Goal: Task Accomplishment & Management: Complete application form

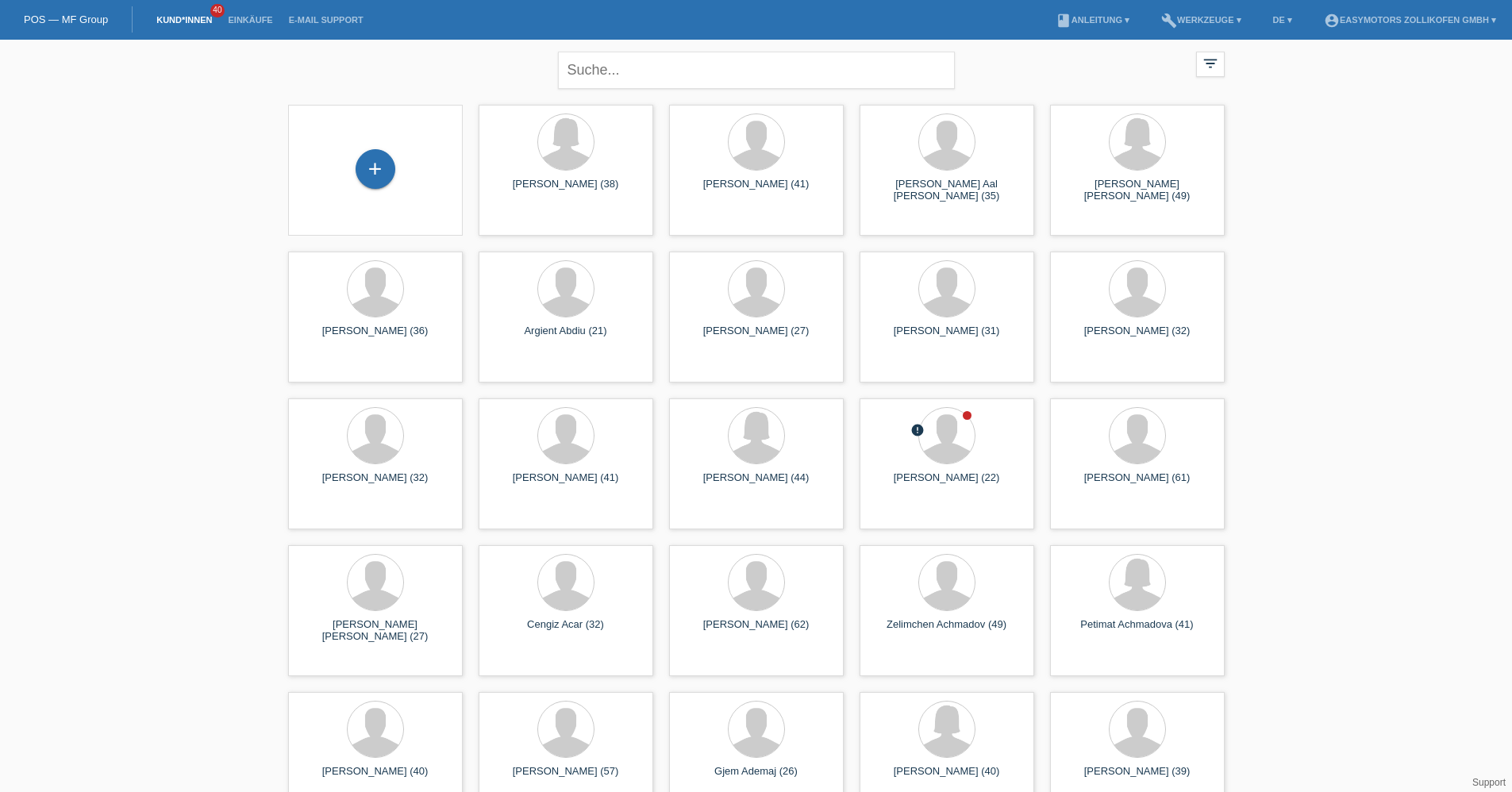
click at [357, 139] on div "+" at bounding box center [375, 170] width 175 height 131
click at [376, 173] on div "+" at bounding box center [375, 169] width 40 height 40
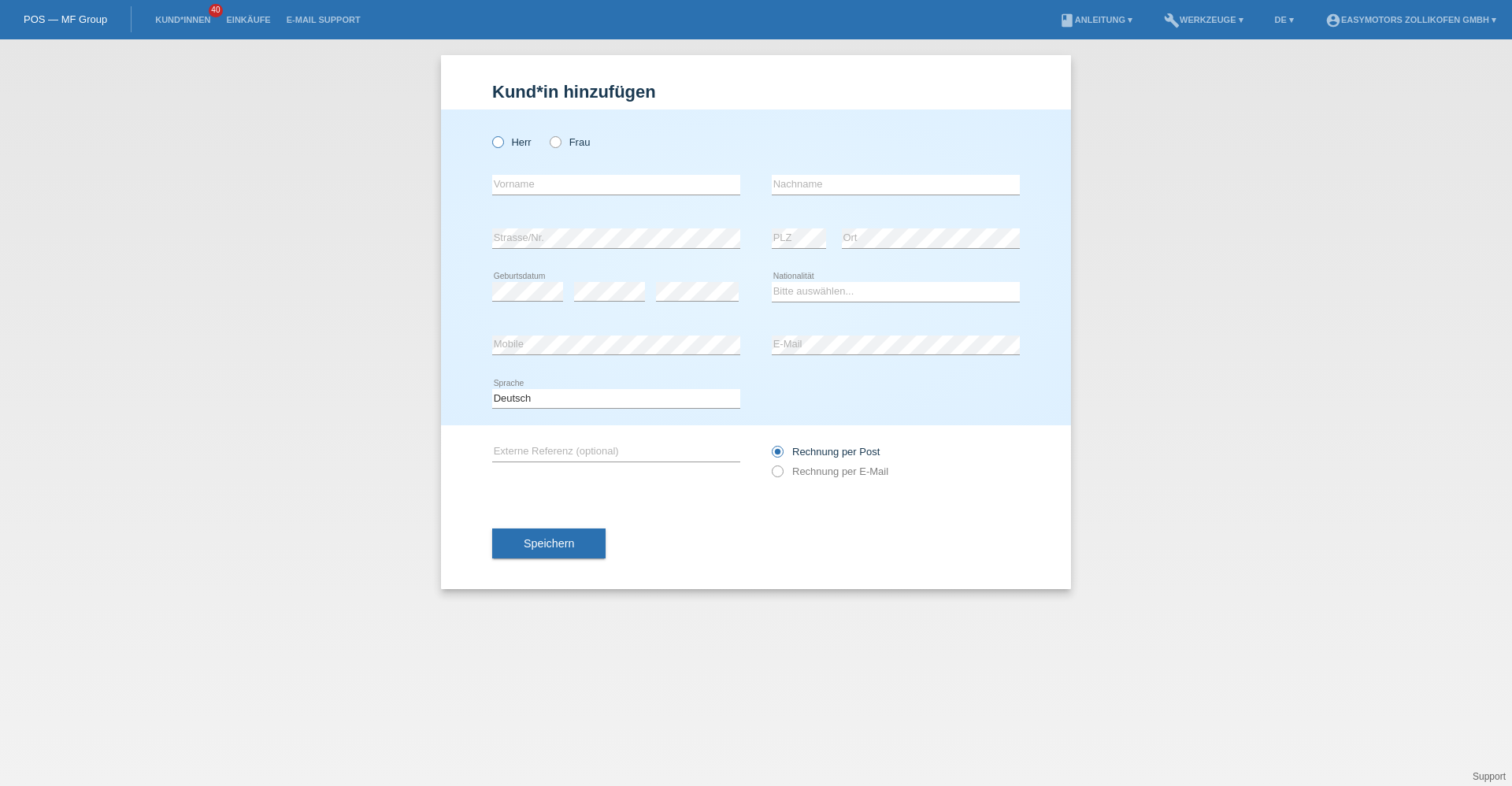
click at [490, 134] on icon at bounding box center [490, 134] width 0 height 0
click at [503, 143] on input "Herr" at bounding box center [497, 141] width 11 height 11
radio input "true"
click at [583, 176] on input "text" at bounding box center [616, 185] width 248 height 19
type input "Aimen"
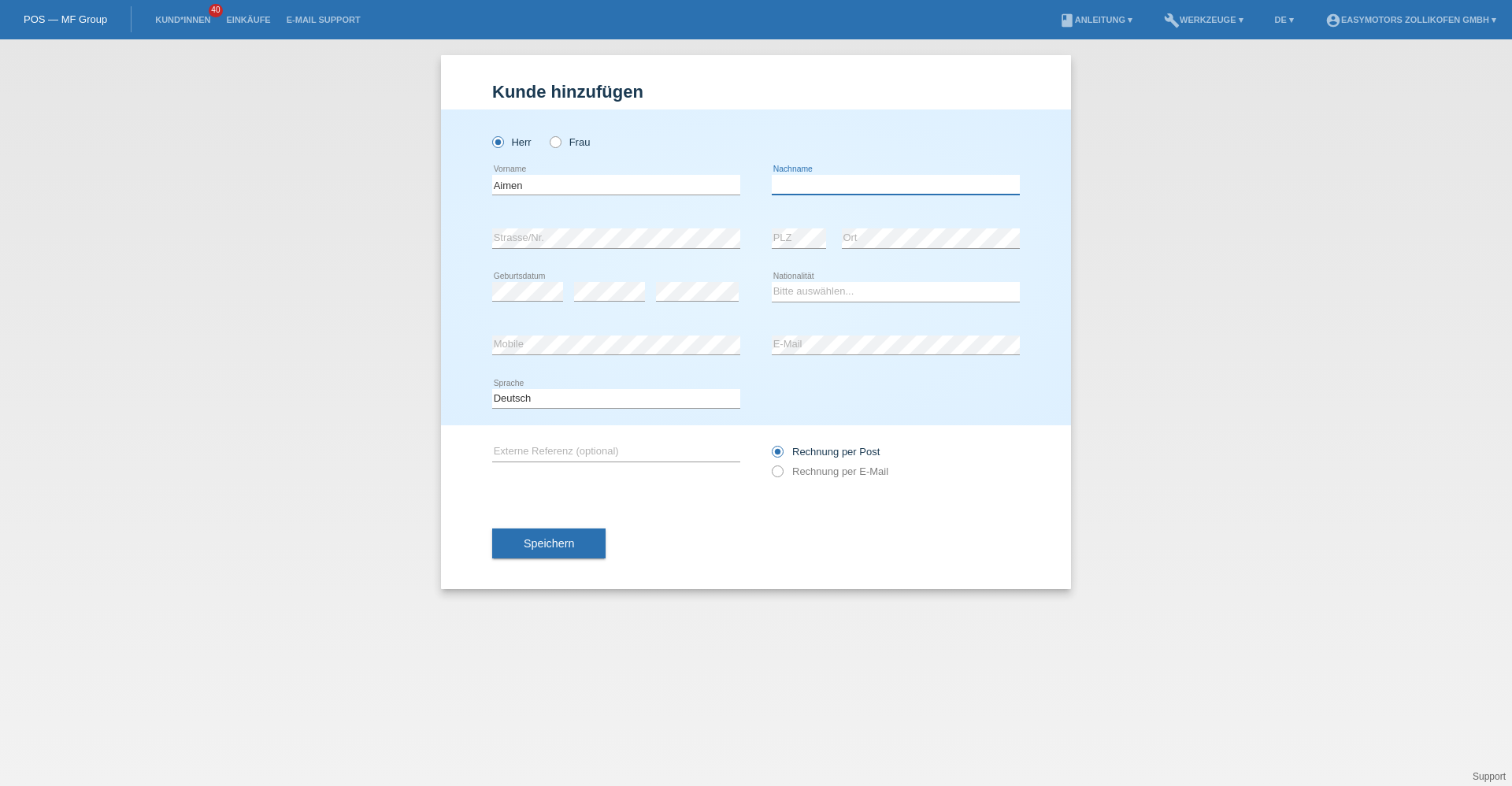
click at [830, 182] on input "text" at bounding box center [895, 185] width 248 height 19
type input "Amine"
click at [830, 297] on select "Bitte auswählen... Schweiz Deutschland Liechtenstein Österreich ------------ Af…" at bounding box center [895, 291] width 248 height 19
click at [812, 295] on select "Bitte auswählen... Schweiz Deutschland Liechtenstein Österreich ------------ Af…" at bounding box center [895, 291] width 248 height 19
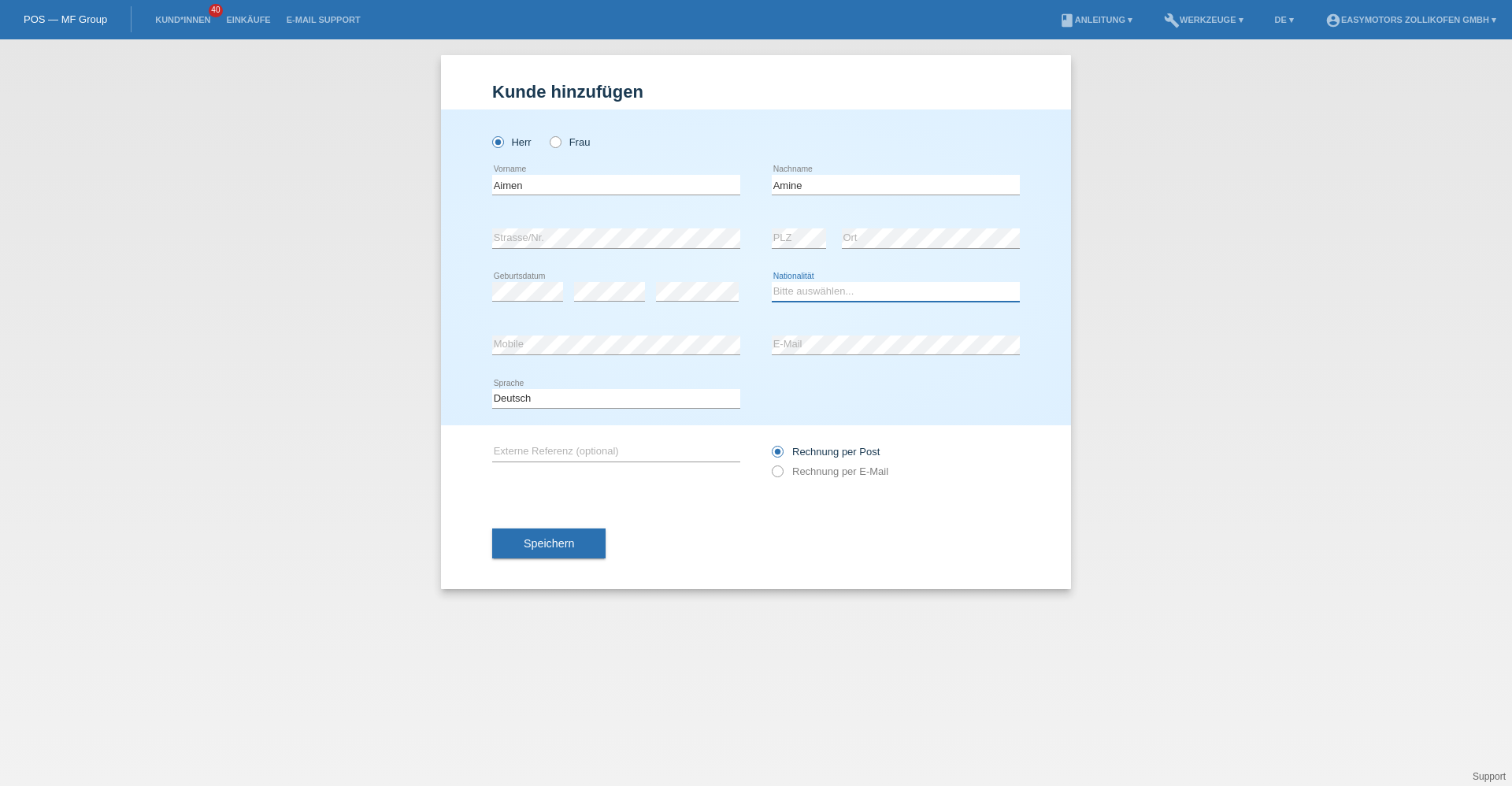
select select "ER"
click at [771, 282] on select "Bitte auswählen... Schweiz Deutschland Liechtenstein Österreich ------------ Af…" at bounding box center [895, 291] width 248 height 19
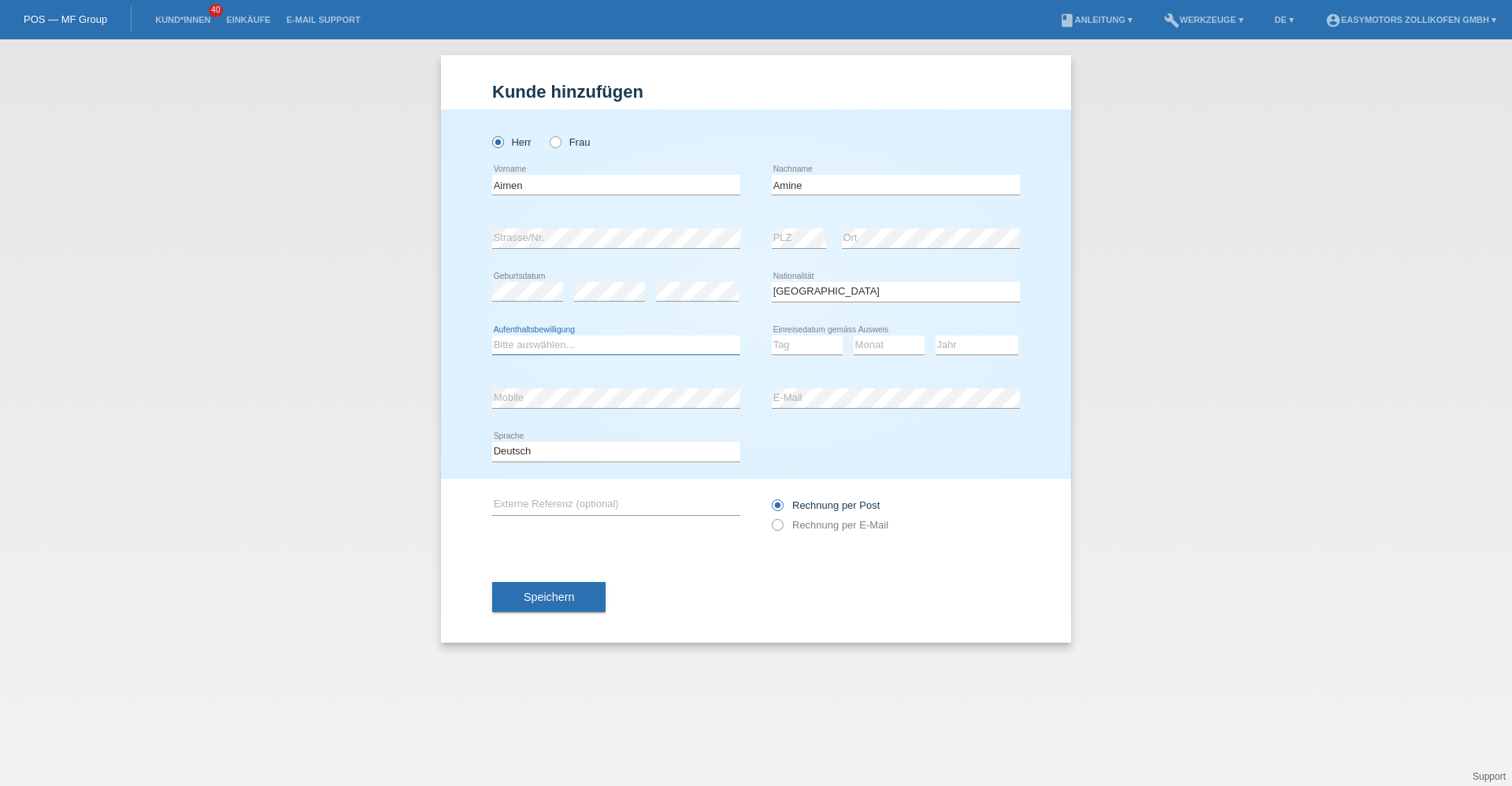
click at [610, 348] on select "Bitte auswählen... C B B - Flüchtlingsstatus Andere" at bounding box center [616, 344] width 248 height 19
select select "BF"
click at [492, 335] on select "Bitte auswählen... C B B - Flüchtlingsstatus Andere" at bounding box center [616, 344] width 248 height 19
click at [792, 348] on select "Tag 01 02 03 04 05 06 07 08 09 10 11" at bounding box center [807, 344] width 71 height 19
select select "03"
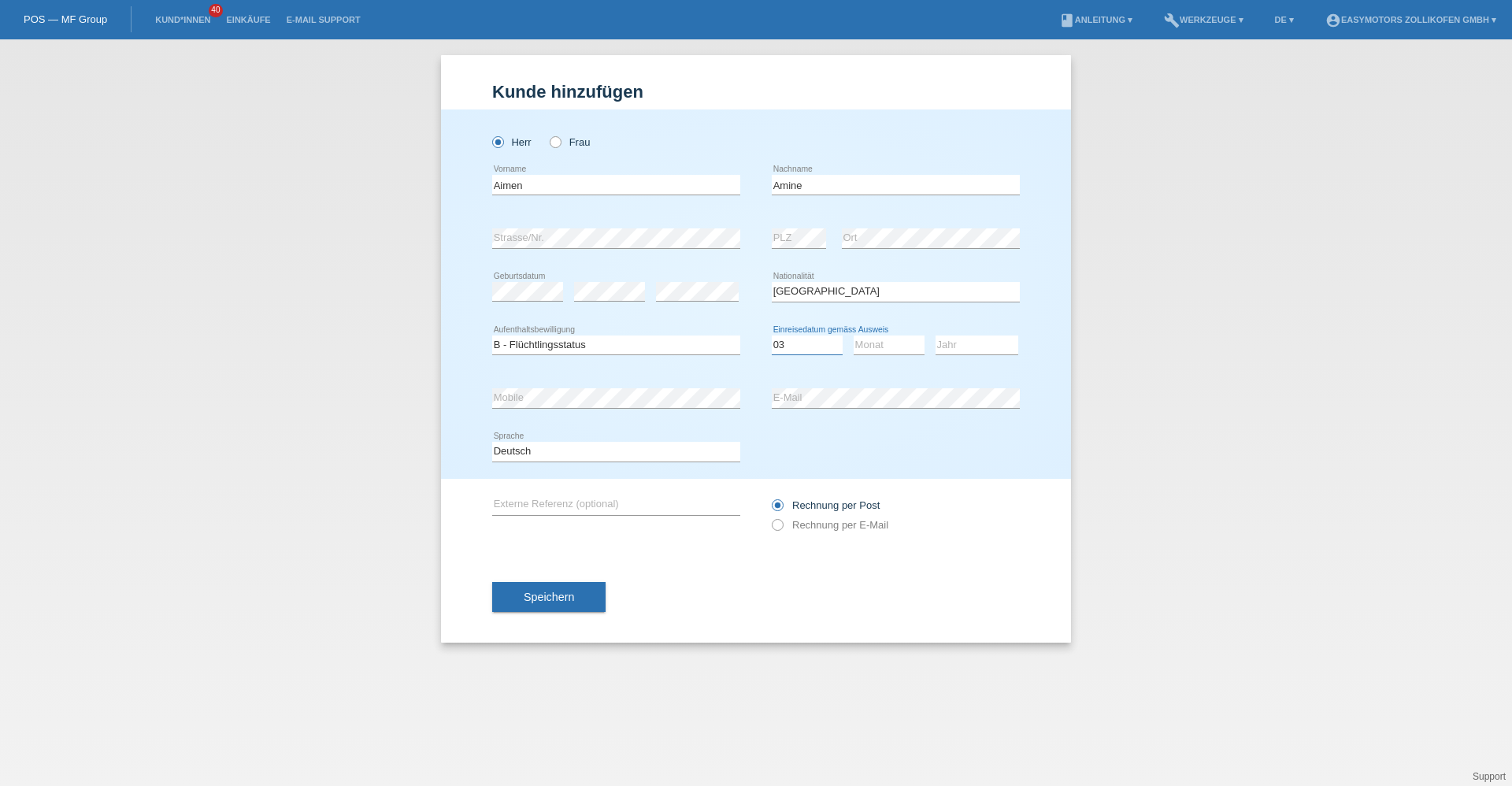
click at [771, 335] on select "Tag 01 02 03 04 05 06 07 08 09 10 11" at bounding box center [807, 344] width 71 height 19
click at [890, 345] on select "Monat 01 02 03 04 05 06 07 08 09 10 11" at bounding box center [889, 344] width 71 height 19
select select "03"
click at [853, 335] on select "Monat 01 02 03 04 05 06 07 08 09 10 11" at bounding box center [889, 344] width 71 height 19
click at [985, 351] on select "Jahr 2025 2024 2023 2022 2021 2020 2019 2018 2017 2016 2015 2014 2013 2012 2011…" at bounding box center [977, 344] width 83 height 19
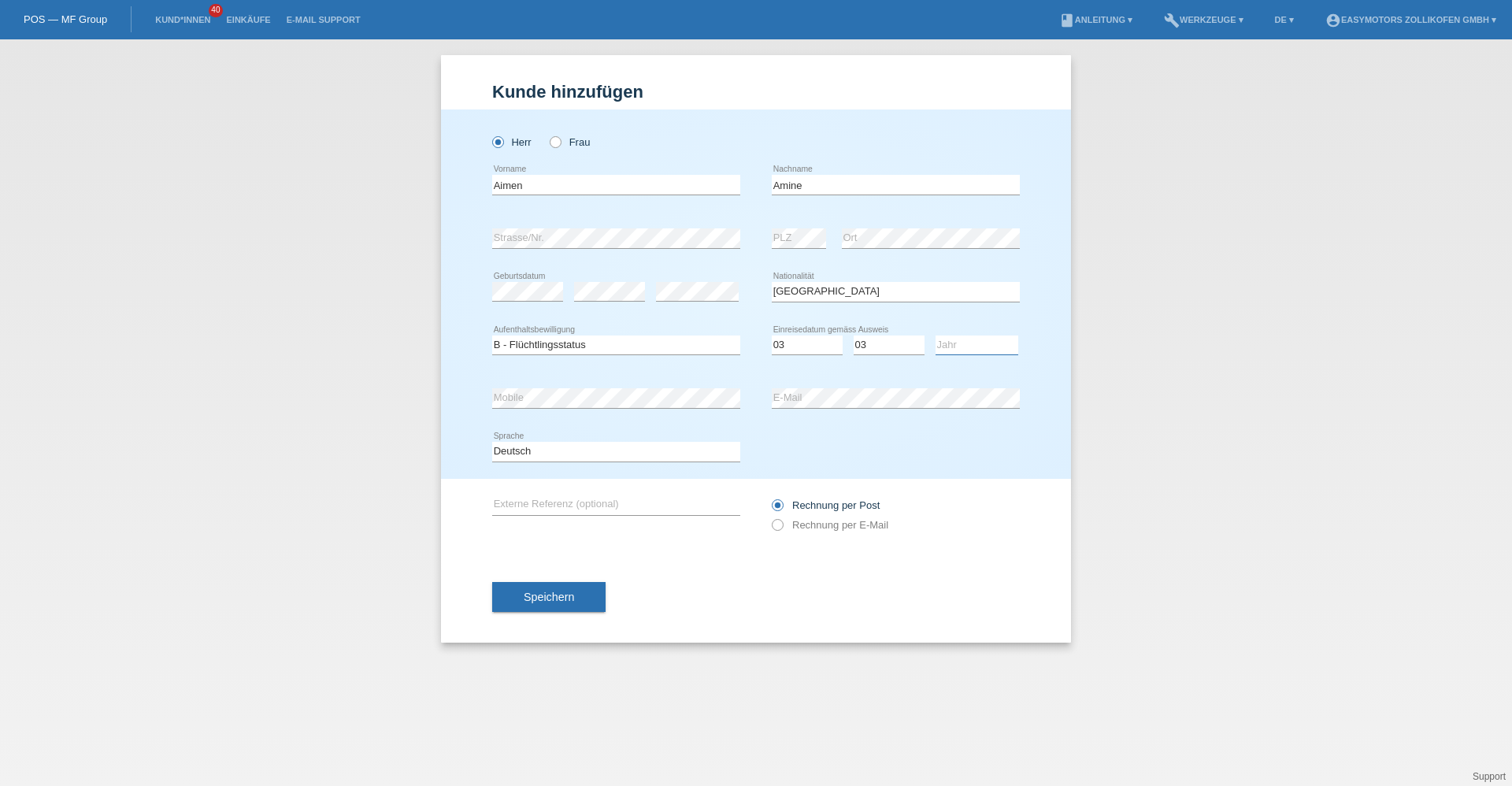
select select "2010"
click at [936, 335] on select "Jahr 2025 2024 2023 2022 2021 2020 2019 2018 2017 2016 2015 2014 2013 2012 2011…" at bounding box center [977, 344] width 83 height 19
click at [583, 596] on button "Speichern" at bounding box center [549, 597] width 113 height 30
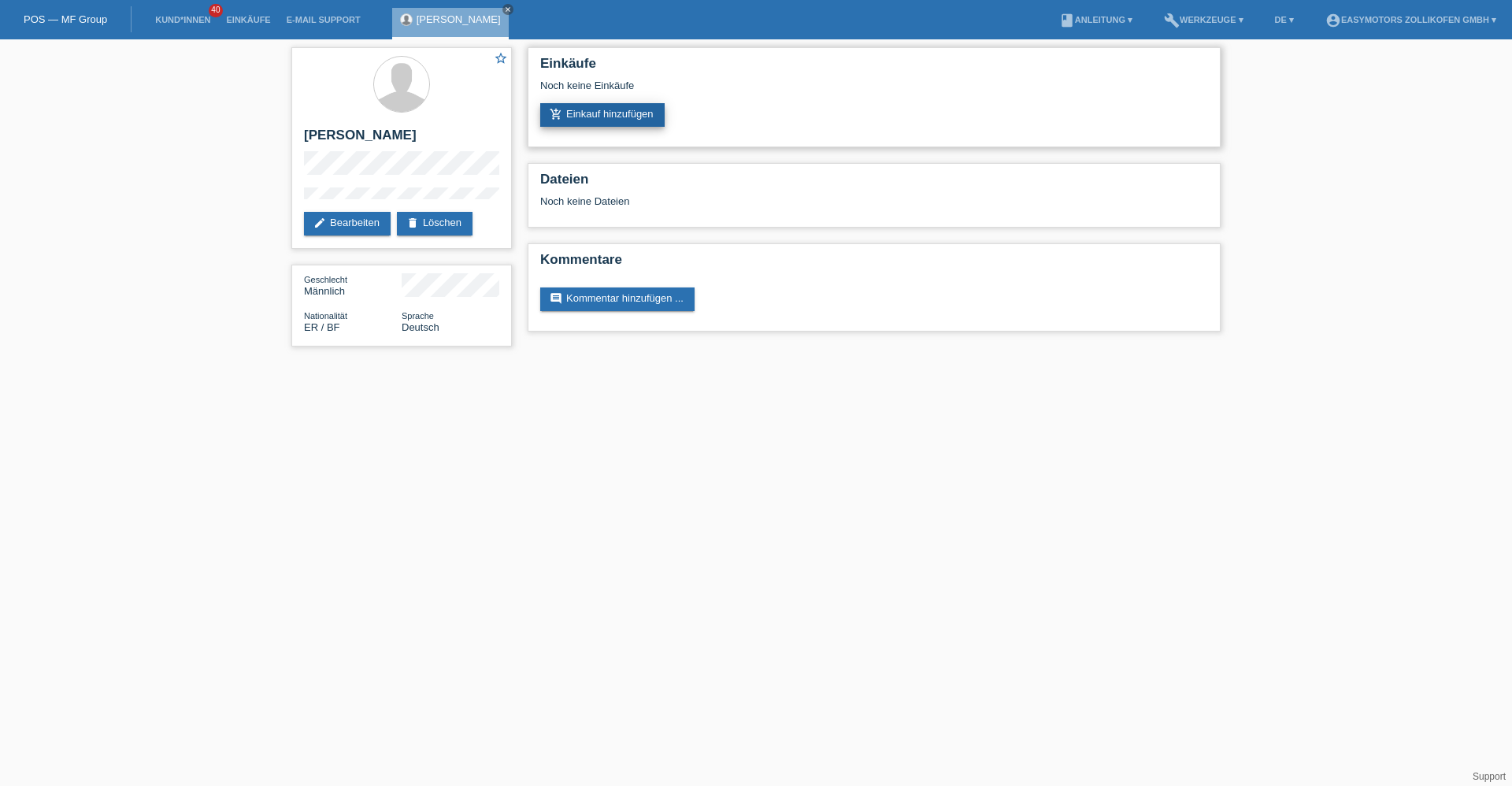
click at [598, 115] on link "add_shopping_cart Einkauf hinzufügen" at bounding box center [602, 114] width 125 height 23
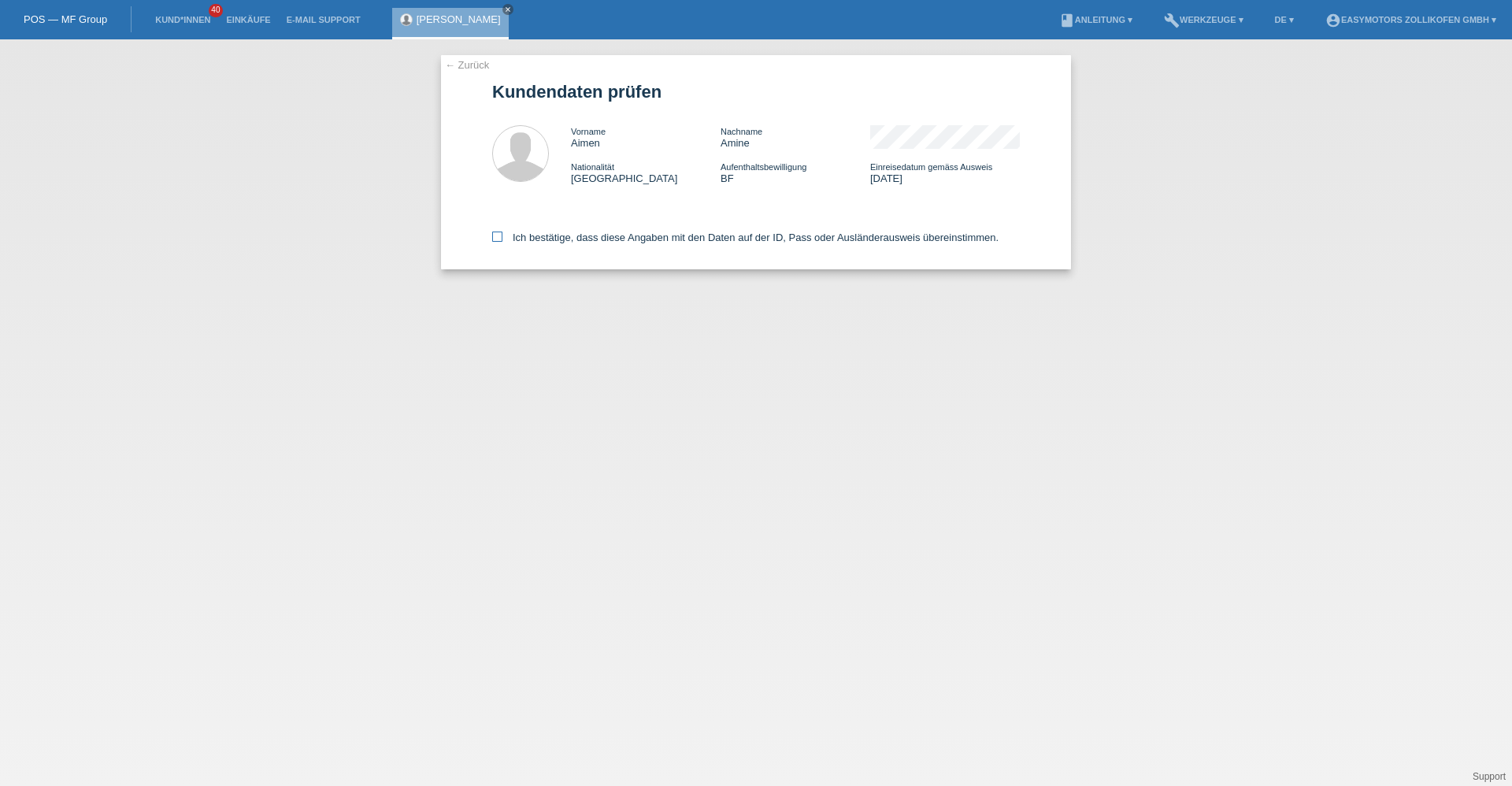
click at [503, 234] on label "Ich bestätige, dass diese Angaben mit den Daten auf der ID, Pass oder Ausländer…" at bounding box center [745, 237] width 506 height 12
click at [503, 234] on input "Ich bestätige, dass diese Angaben mit den Daten auf der ID, Pass oder Ausländer…" at bounding box center [497, 236] width 11 height 11
checkbox input "true"
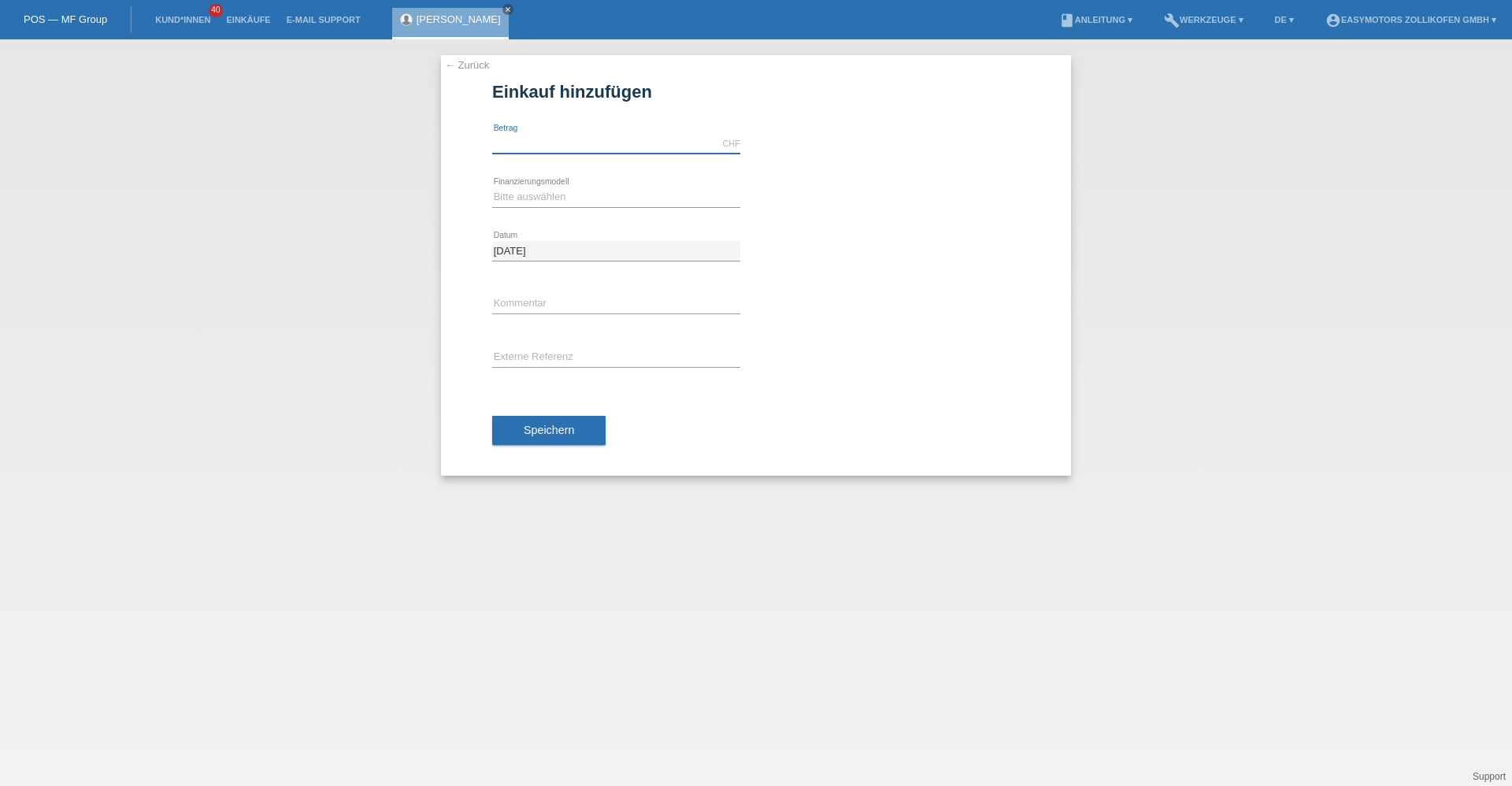
click at [542, 135] on input "text" at bounding box center [616, 143] width 248 height 19
type input "2990.00"
drag, startPoint x: 533, startPoint y: 195, endPoint x: 541, endPoint y: 198, distance: 8.5
click at [537, 197] on select "Bitte auswählen Fixe Raten Kauf auf Rechnung mit Teilzahlungsoption" at bounding box center [616, 197] width 248 height 19
select select "67"
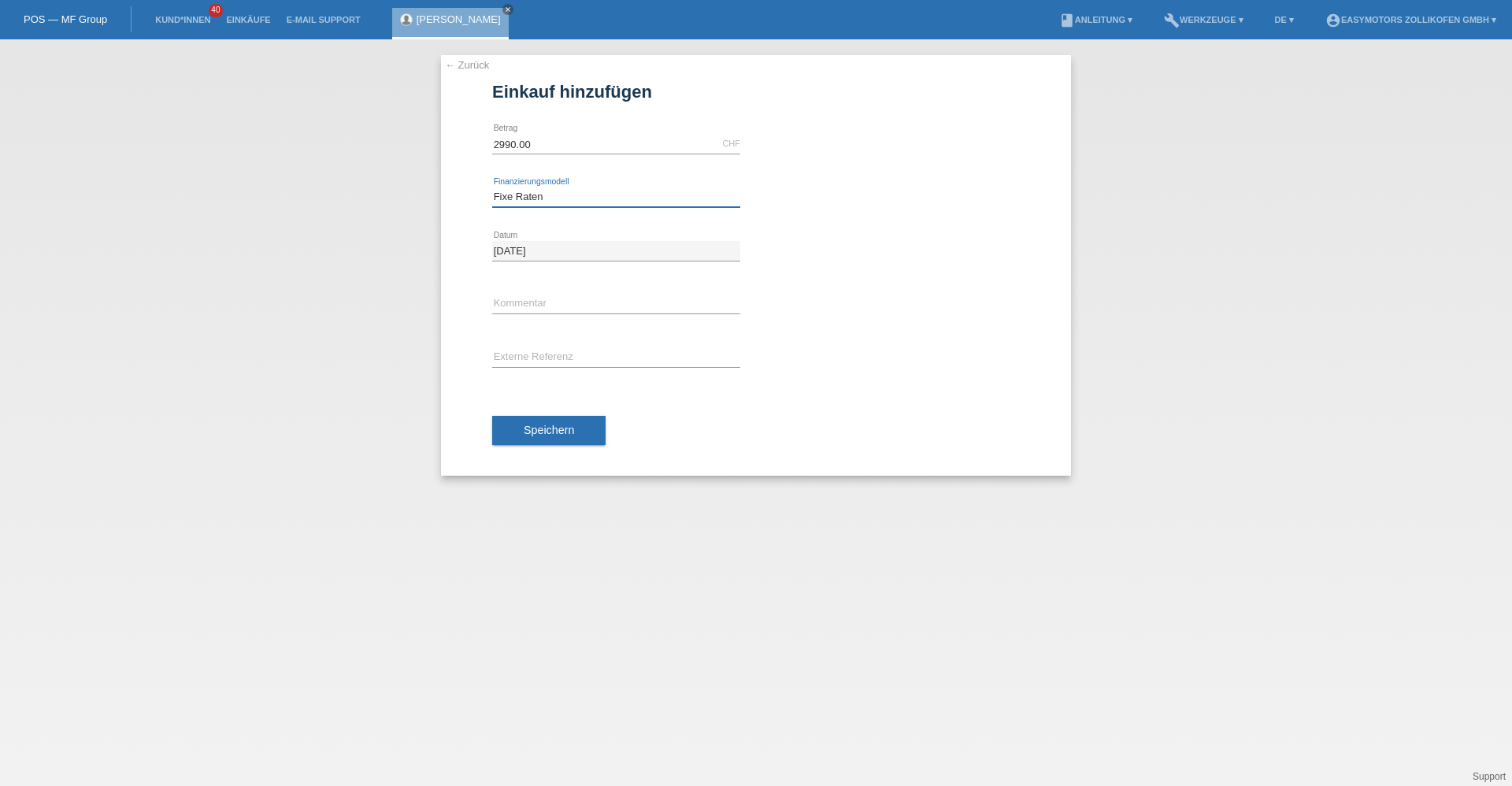
click at [492, 188] on select "Bitte auswählen Fixe Raten Kauf auf Rechnung mit Teilzahlungsoption" at bounding box center [616, 197] width 248 height 19
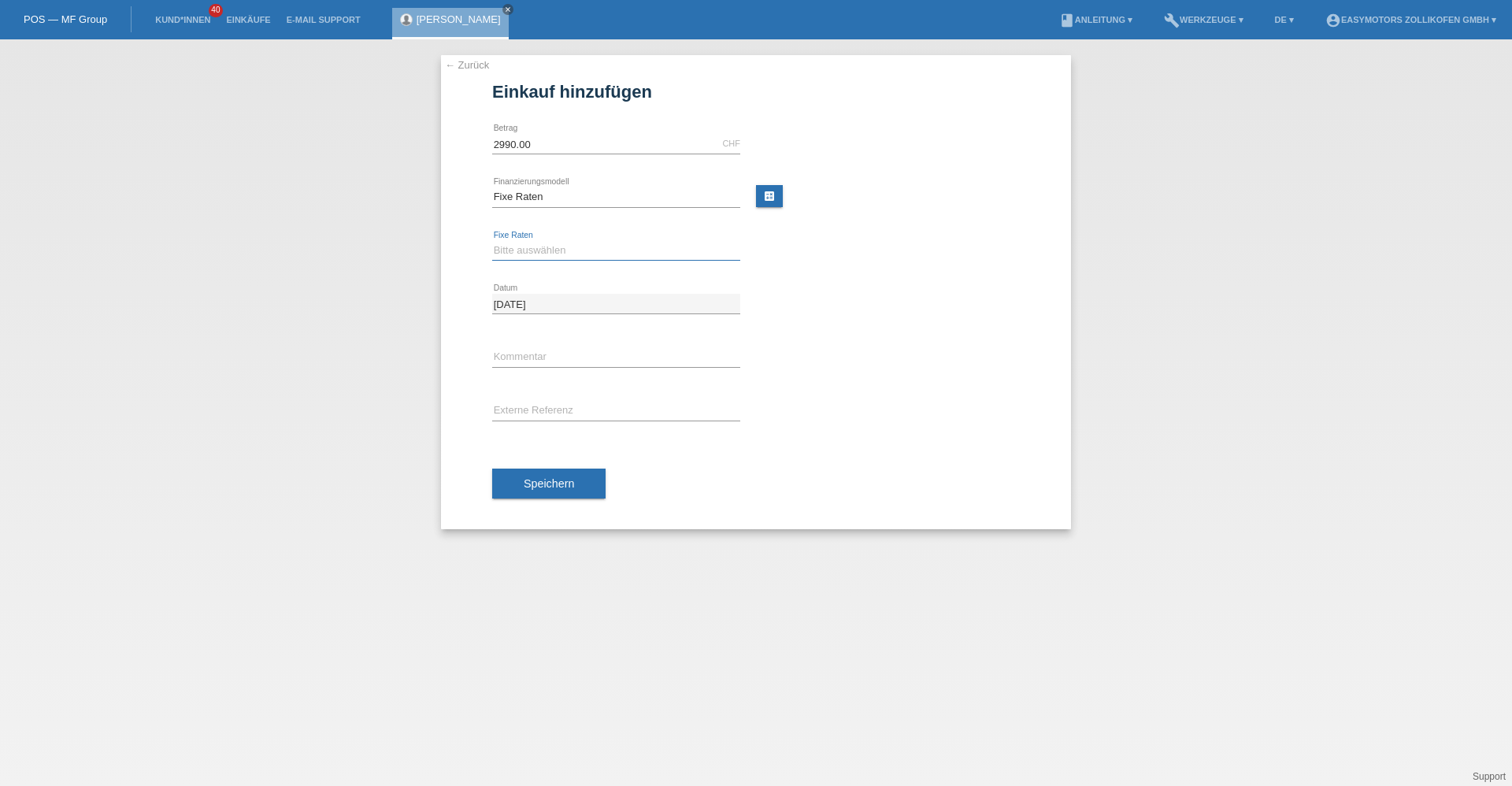
click at [540, 249] on select "Bitte auswählen 12 Raten 24 Raten 36 Raten 48 Raten" at bounding box center [616, 250] width 248 height 19
select select "134"
click at [492, 241] on select "Bitte auswählen 12 Raten 24 Raten 36 Raten 48 Raten" at bounding box center [616, 250] width 248 height 19
click at [565, 477] on span "Speichern" at bounding box center [549, 483] width 50 height 13
